Goal: Check status: Check status

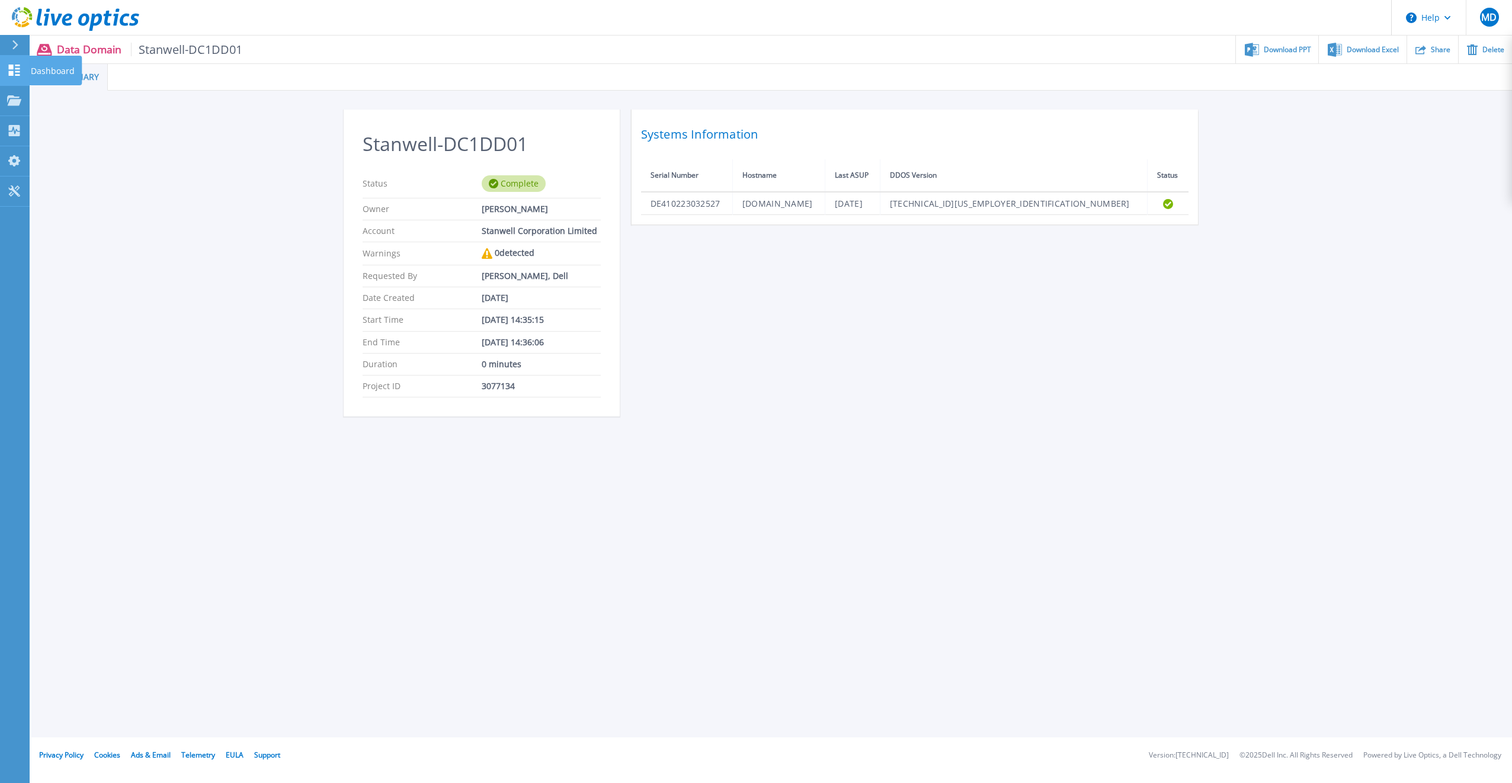
click at [12, 66] on icon at bounding box center [14, 70] width 11 height 11
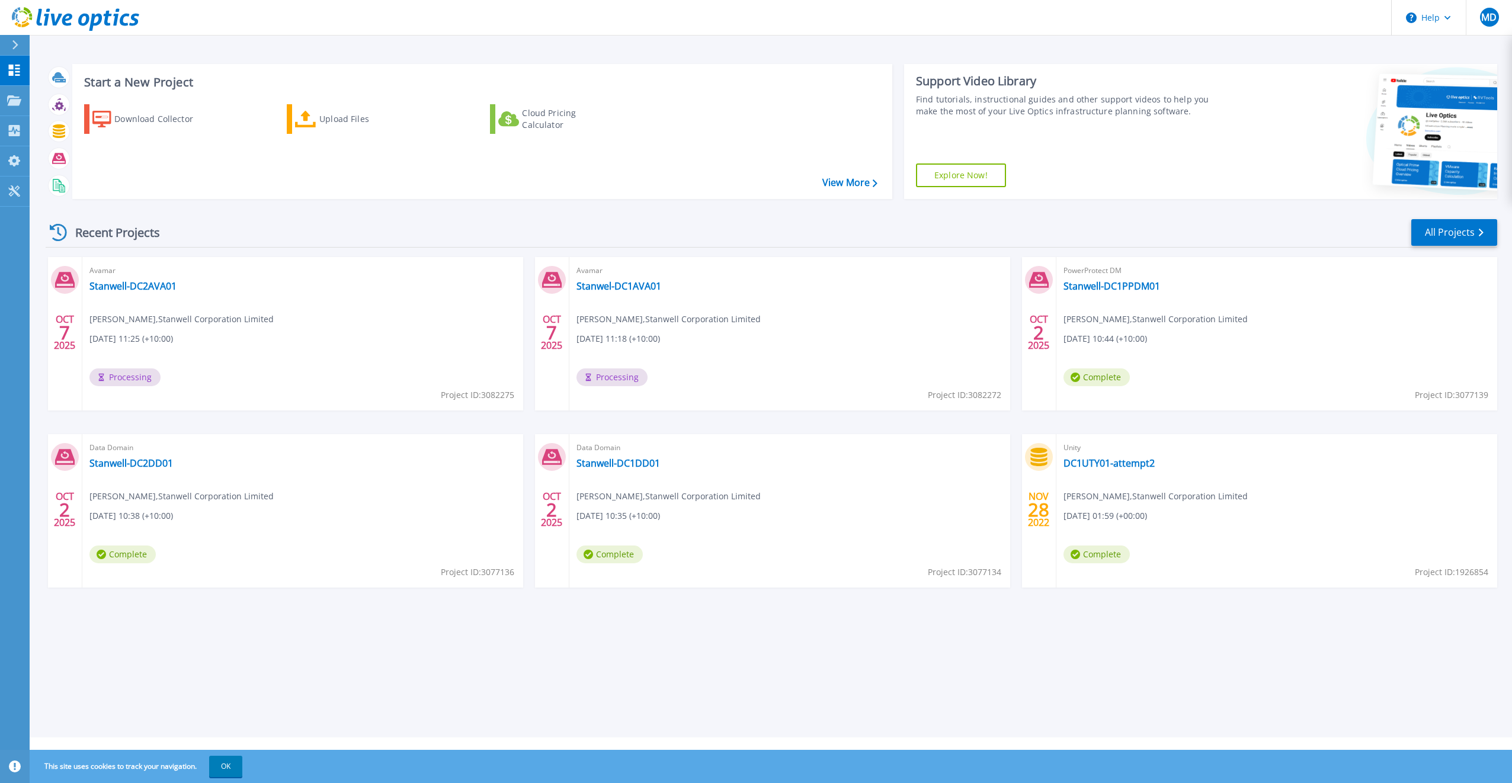
click at [448, 659] on div "Start a New Project Download Collector Upload Files Cloud Pricing Calculator Vi…" at bounding box center [771, 369] width 1482 height 738
click at [19, 43] on div at bounding box center [20, 45] width 19 height 20
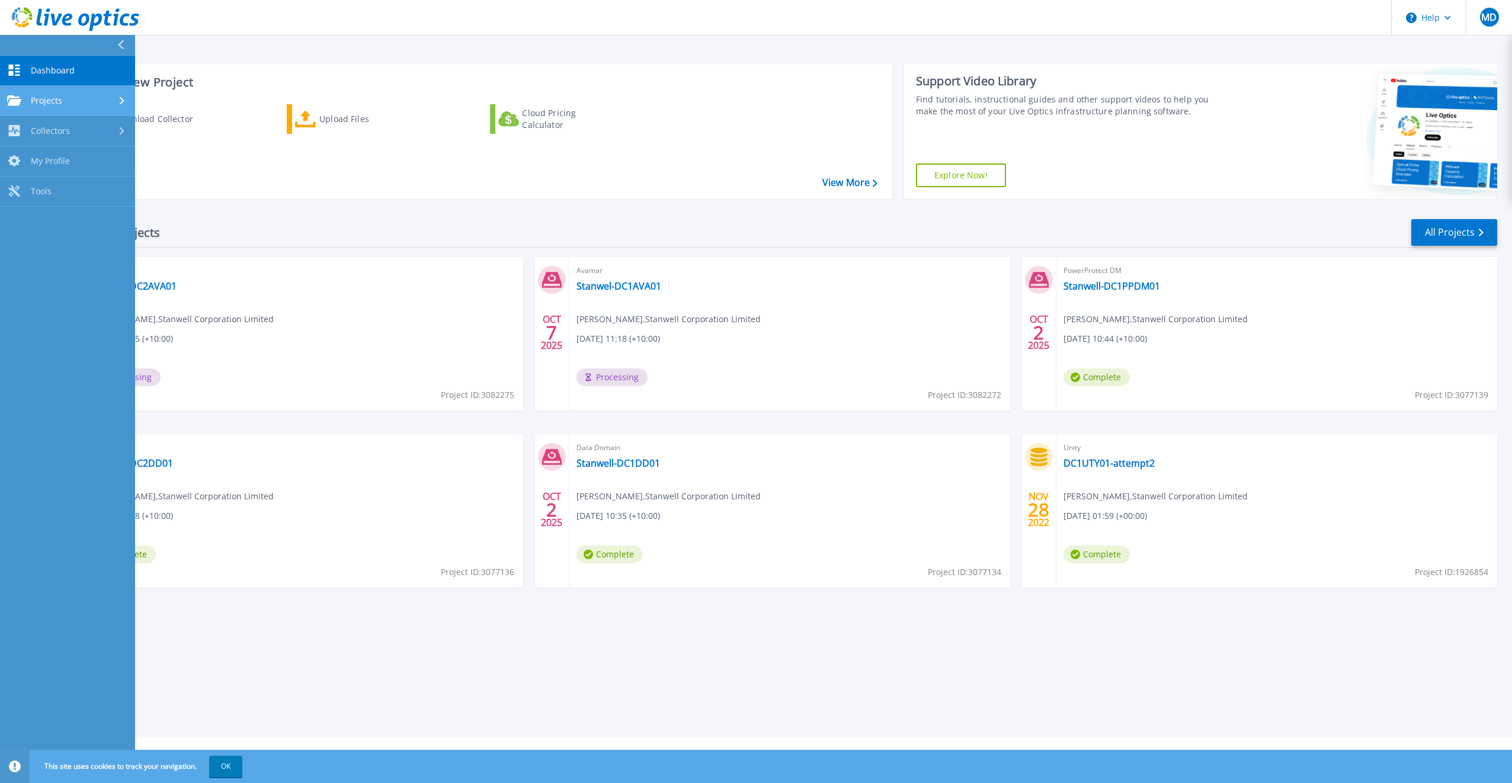
click at [43, 101] on span "Projects" at bounding box center [46, 100] width 31 height 11
click at [46, 73] on span "Dashboard" at bounding box center [53, 70] width 44 height 11
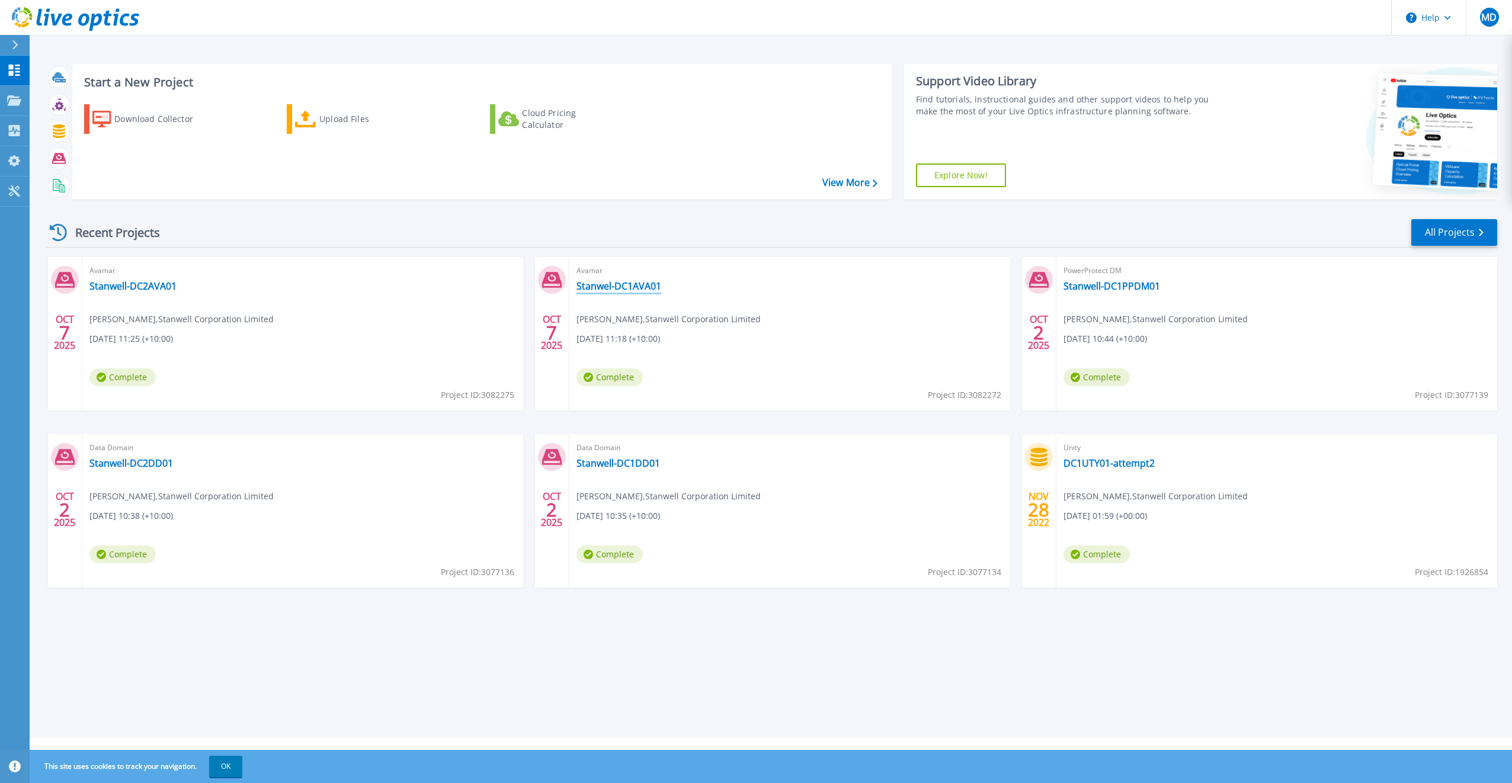
click at [634, 284] on link "Stanwel-DC1AVA01" at bounding box center [618, 286] width 85 height 12
